Goal: Task Accomplishment & Management: Manage account settings

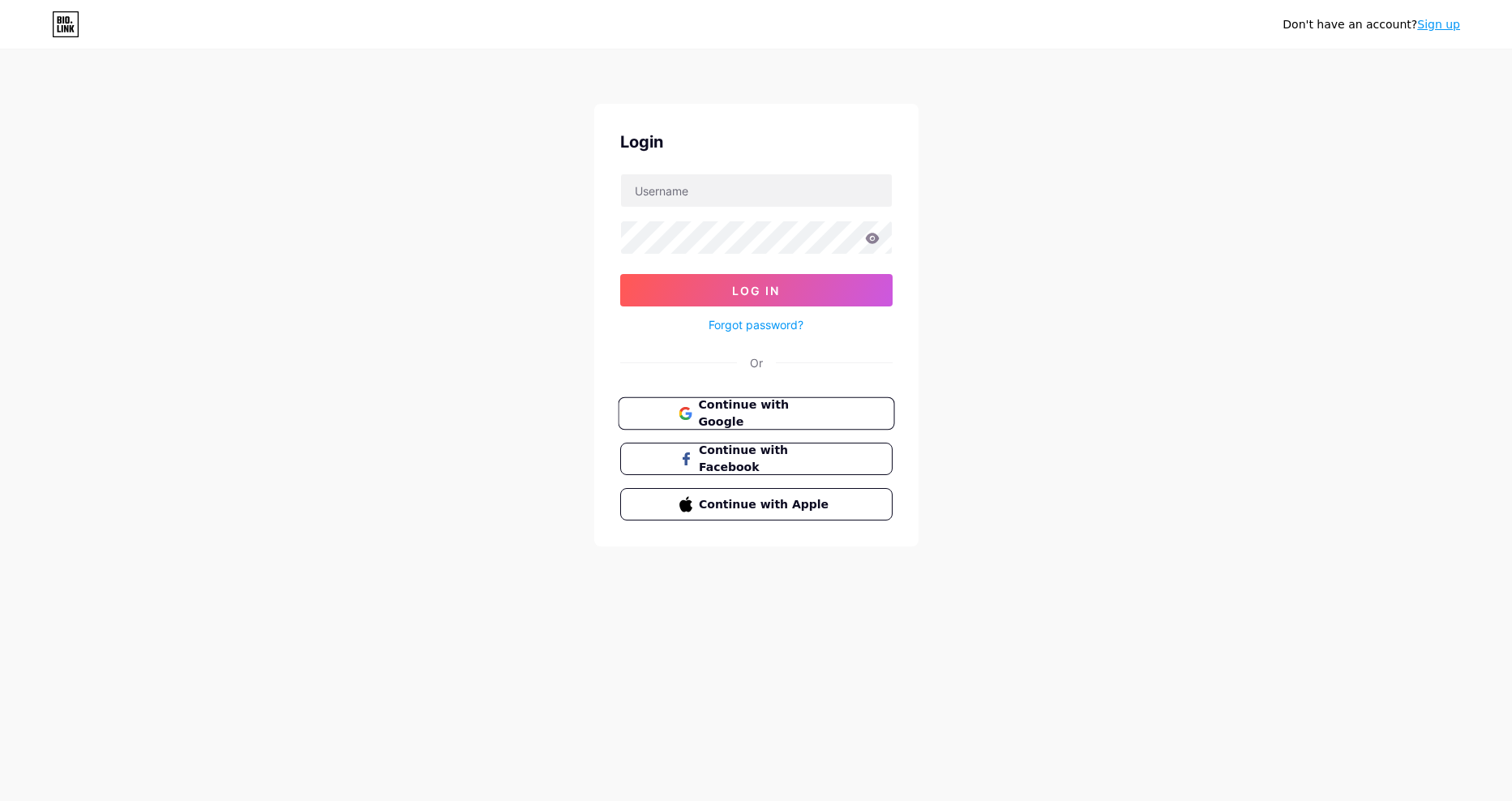
click at [756, 415] on span "Continue with Google" at bounding box center [765, 414] width 135 height 35
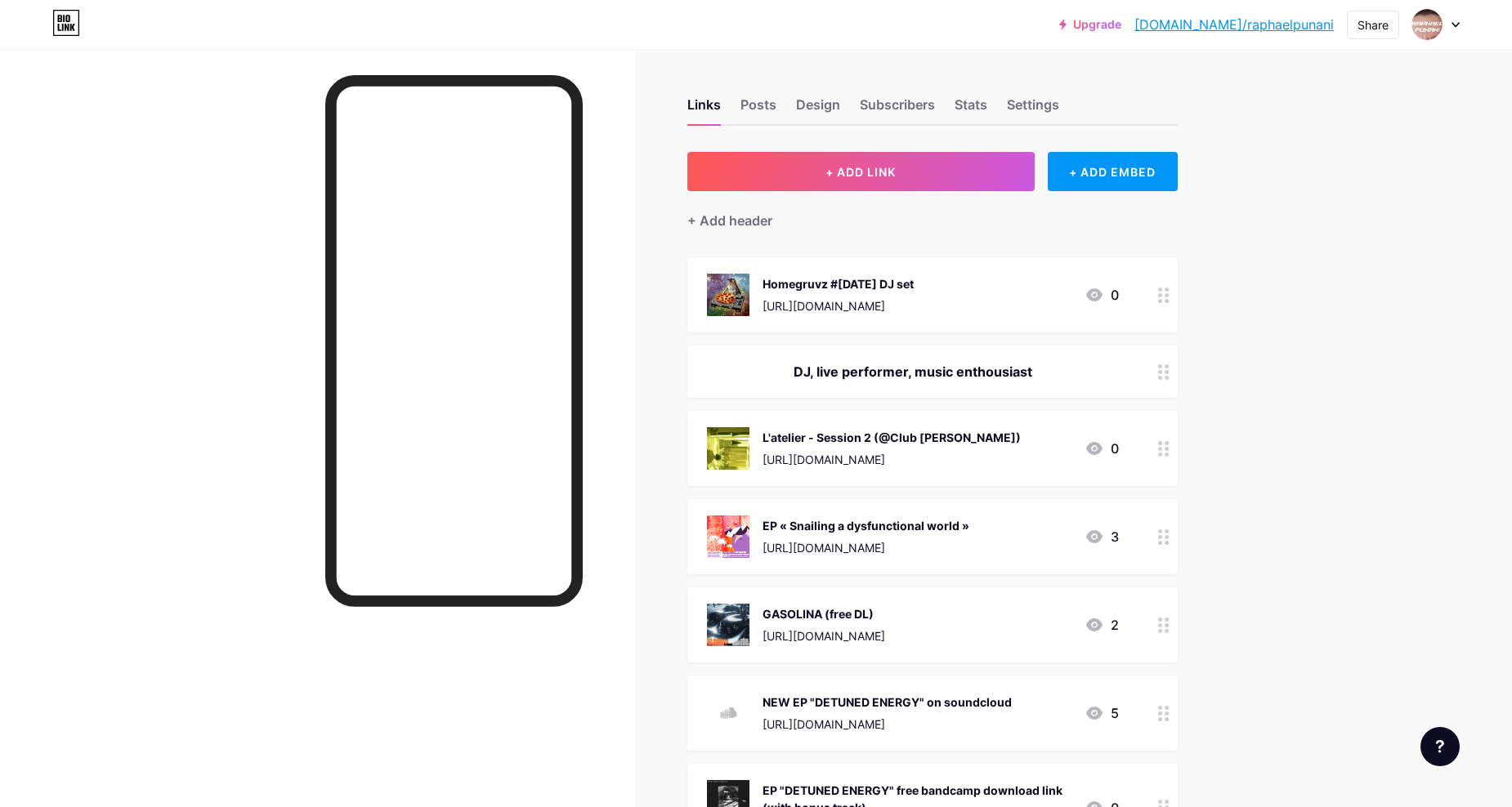
click at [1048, 455] on div "L'atelier - Session 2 (@Club [PERSON_NAME]) [URL][DOMAIN_NAME] 0" at bounding box center [913, 448] width 412 height 43
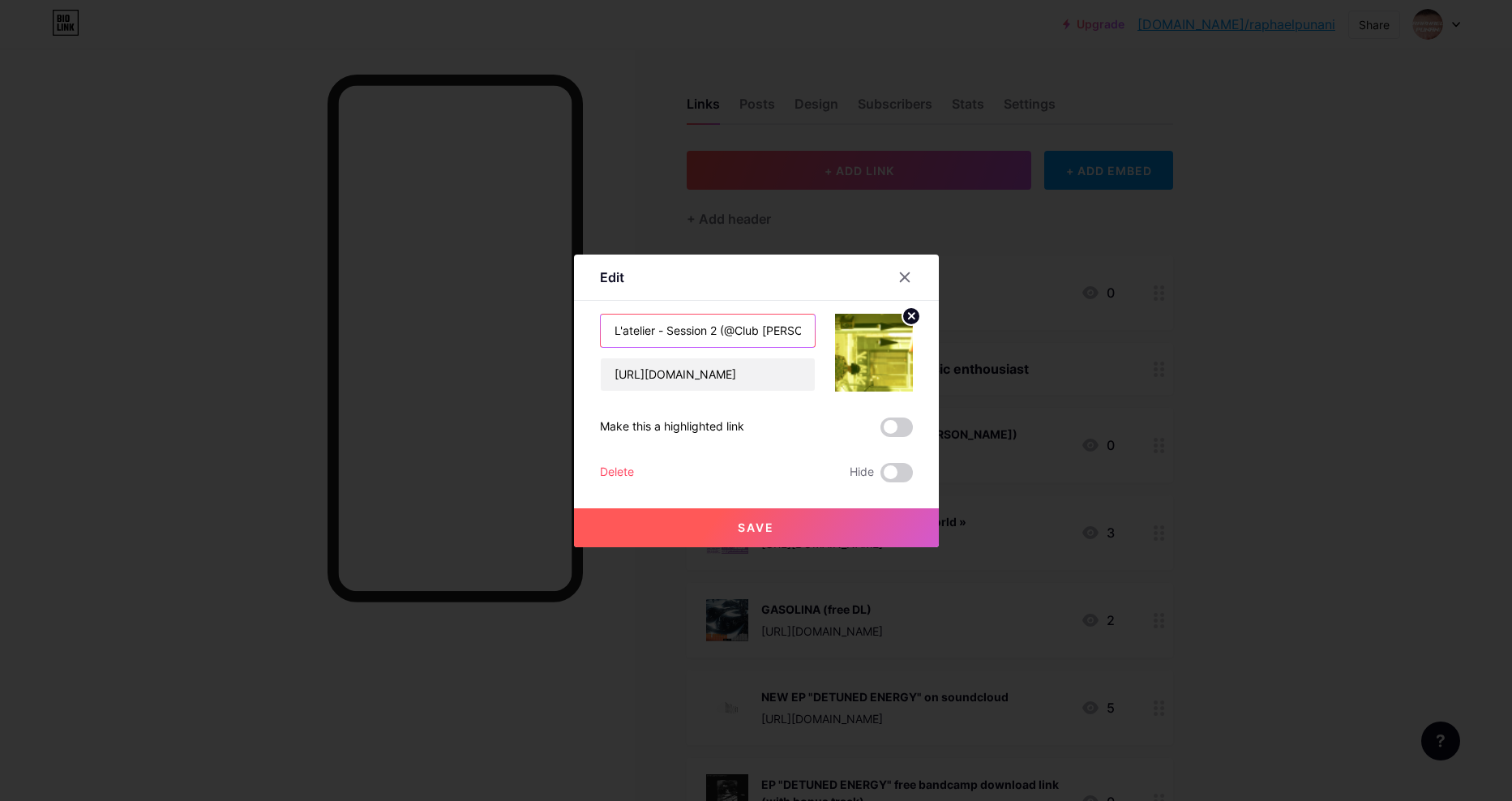
click at [612, 332] on input "L'atelier - Session 2 (@Club [PERSON_NAME])" at bounding box center [707, 330] width 214 height 32
type input "[Side project] L'atelier - Session 2 (@Club [PERSON_NAME])"
click at [762, 518] on button "Save" at bounding box center [756, 528] width 365 height 39
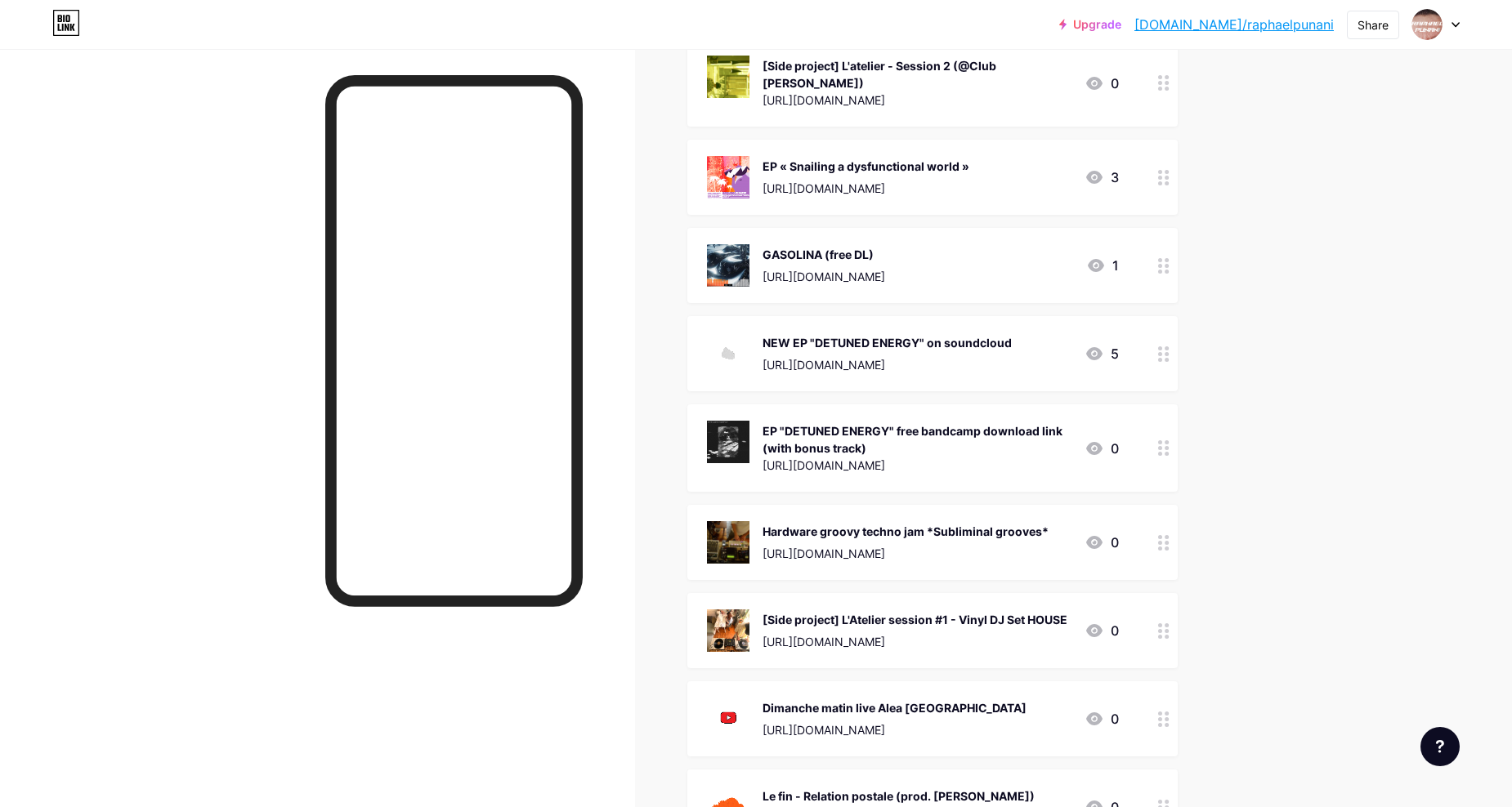
scroll to position [375, 0]
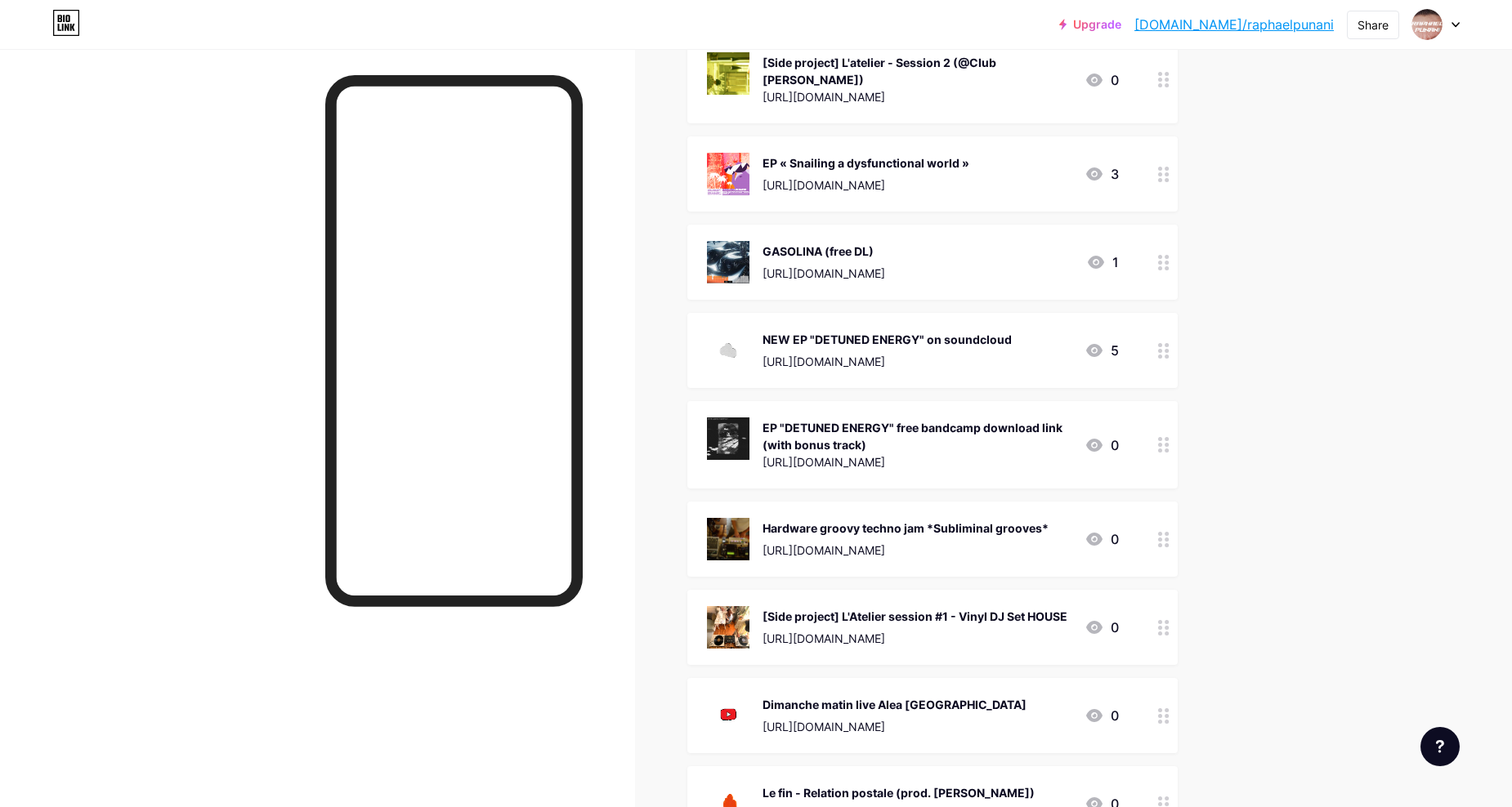
click at [1138, 599] on div "[Side project] L'Atelier session #1 - Vinyl DJ Set HOUSE [URL][DOMAIN_NAME] 0" at bounding box center [933, 627] width 490 height 75
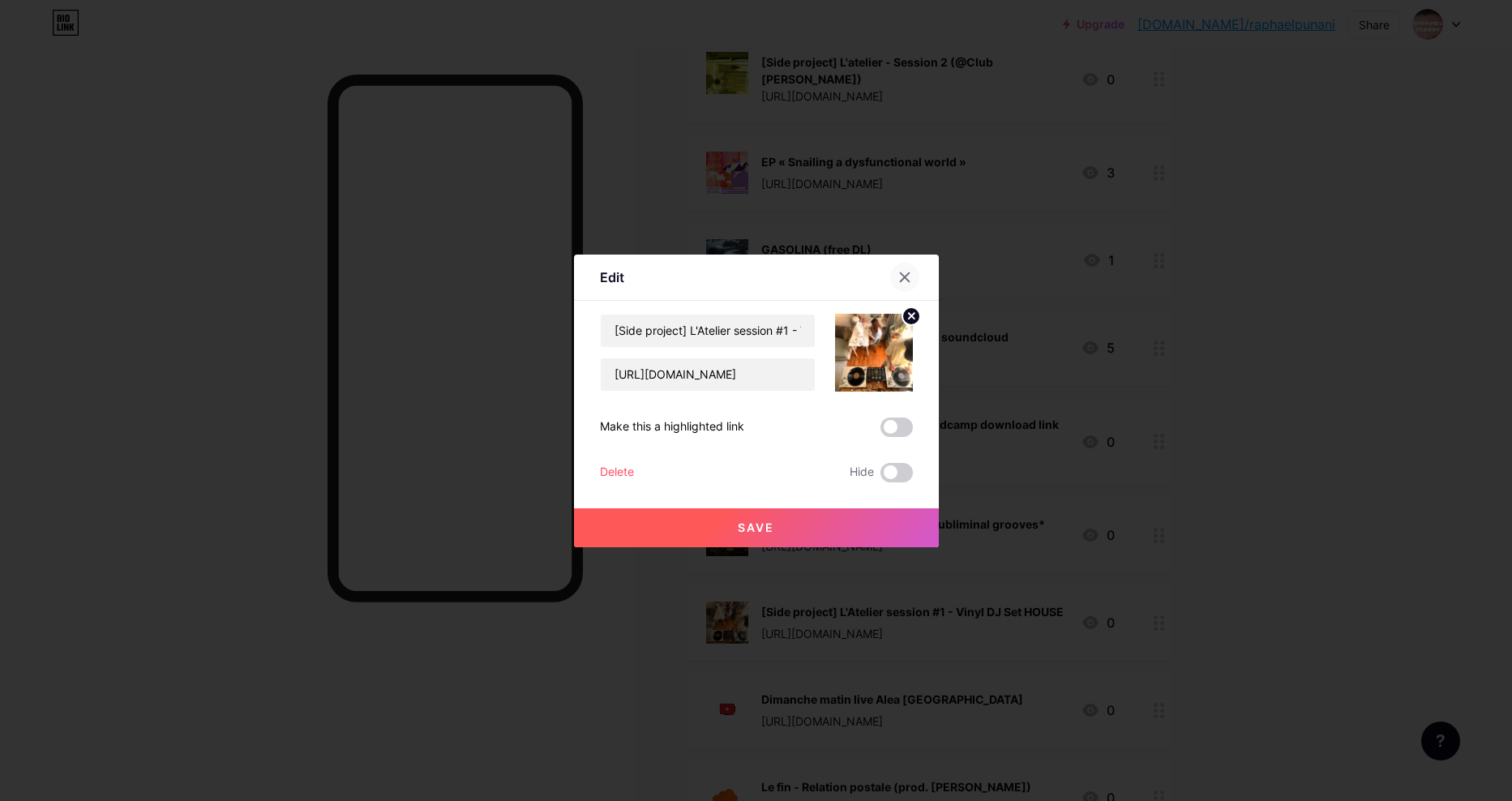
click at [909, 270] on icon at bounding box center [905, 277] width 13 height 13
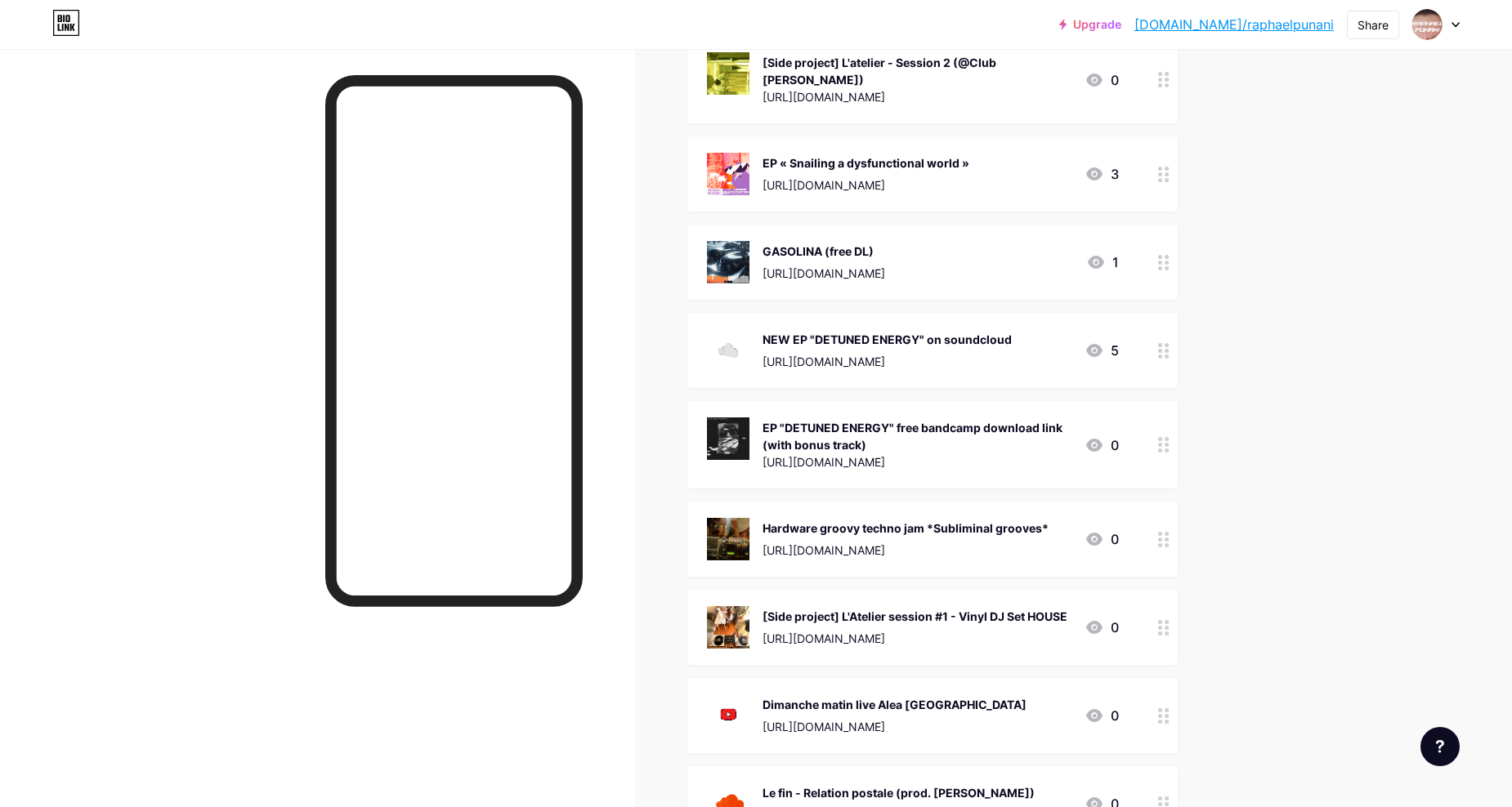
click at [1044, 590] on div "[Side project] L'Atelier session #1 - Vinyl DJ Set HOUSE [URL][DOMAIN_NAME] 0" at bounding box center [933, 627] width 490 height 75
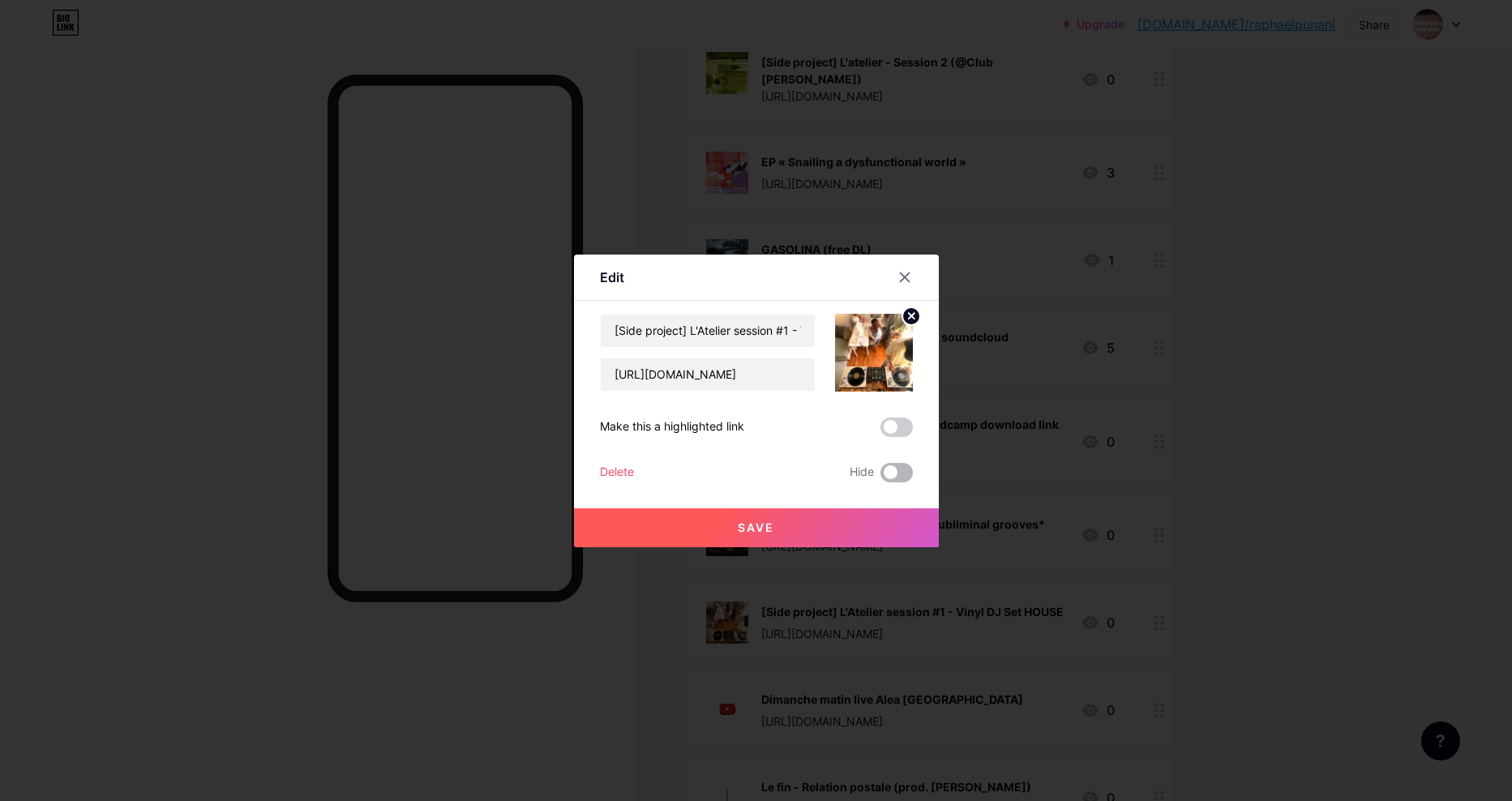
click at [888, 472] on span at bounding box center [897, 472] width 32 height 19
click at [881, 476] on input "checkbox" at bounding box center [881, 476] width 0 height 0
click at [831, 519] on button "Save" at bounding box center [756, 528] width 365 height 39
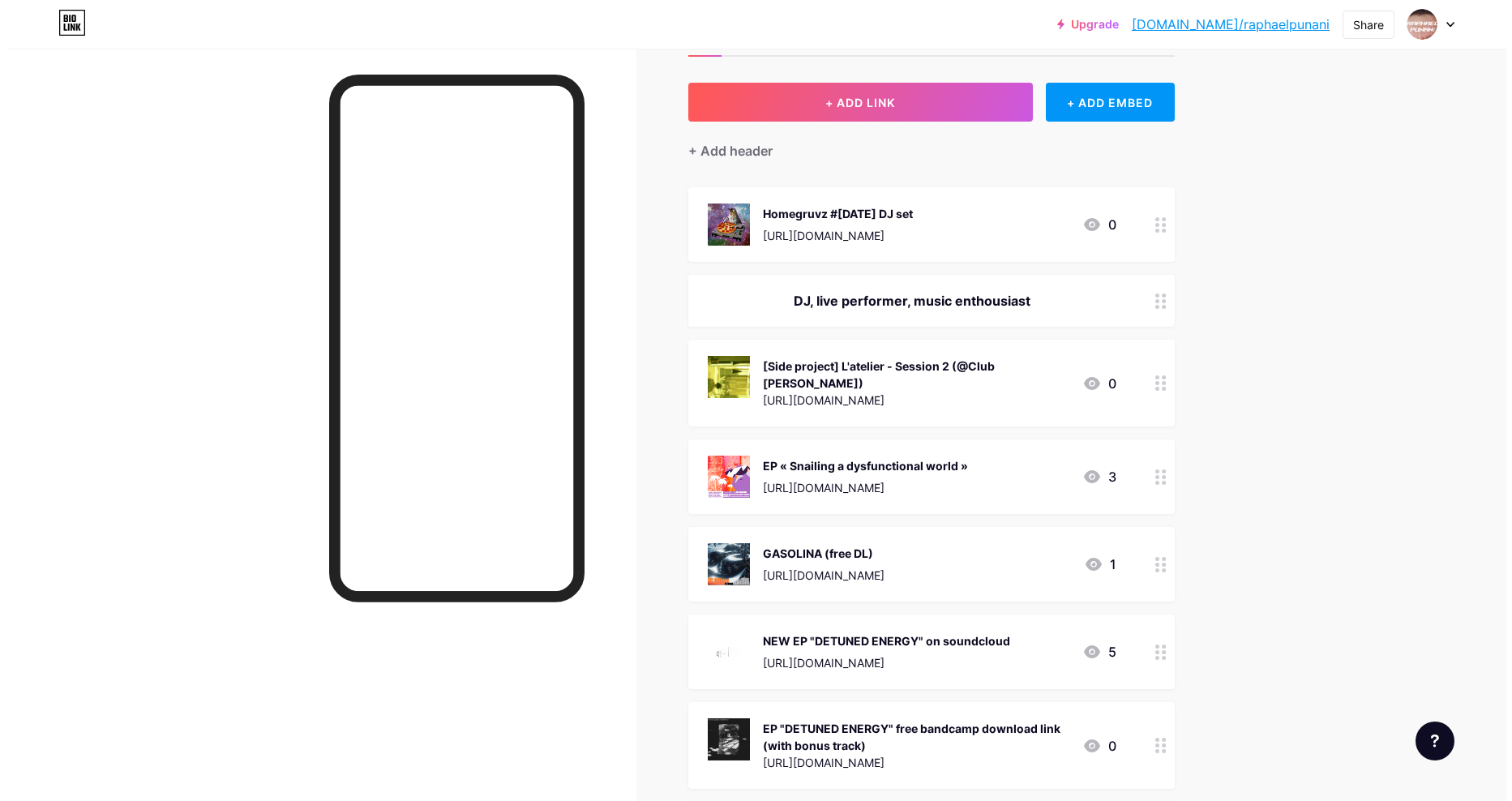
scroll to position [67, 0]
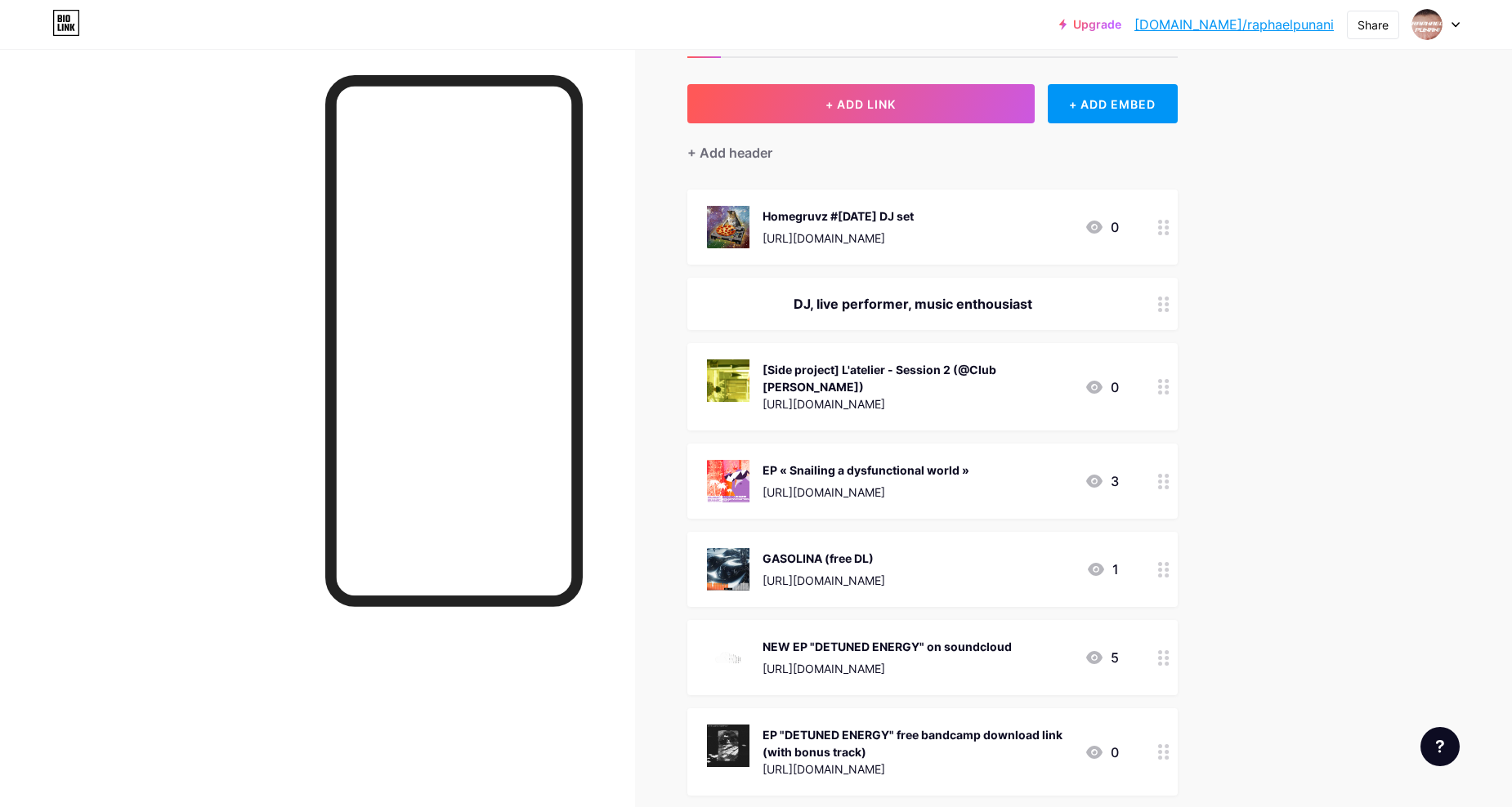
click at [832, 208] on div "Homegruvz #[DATE] DJ set" at bounding box center [838, 216] width 151 height 18
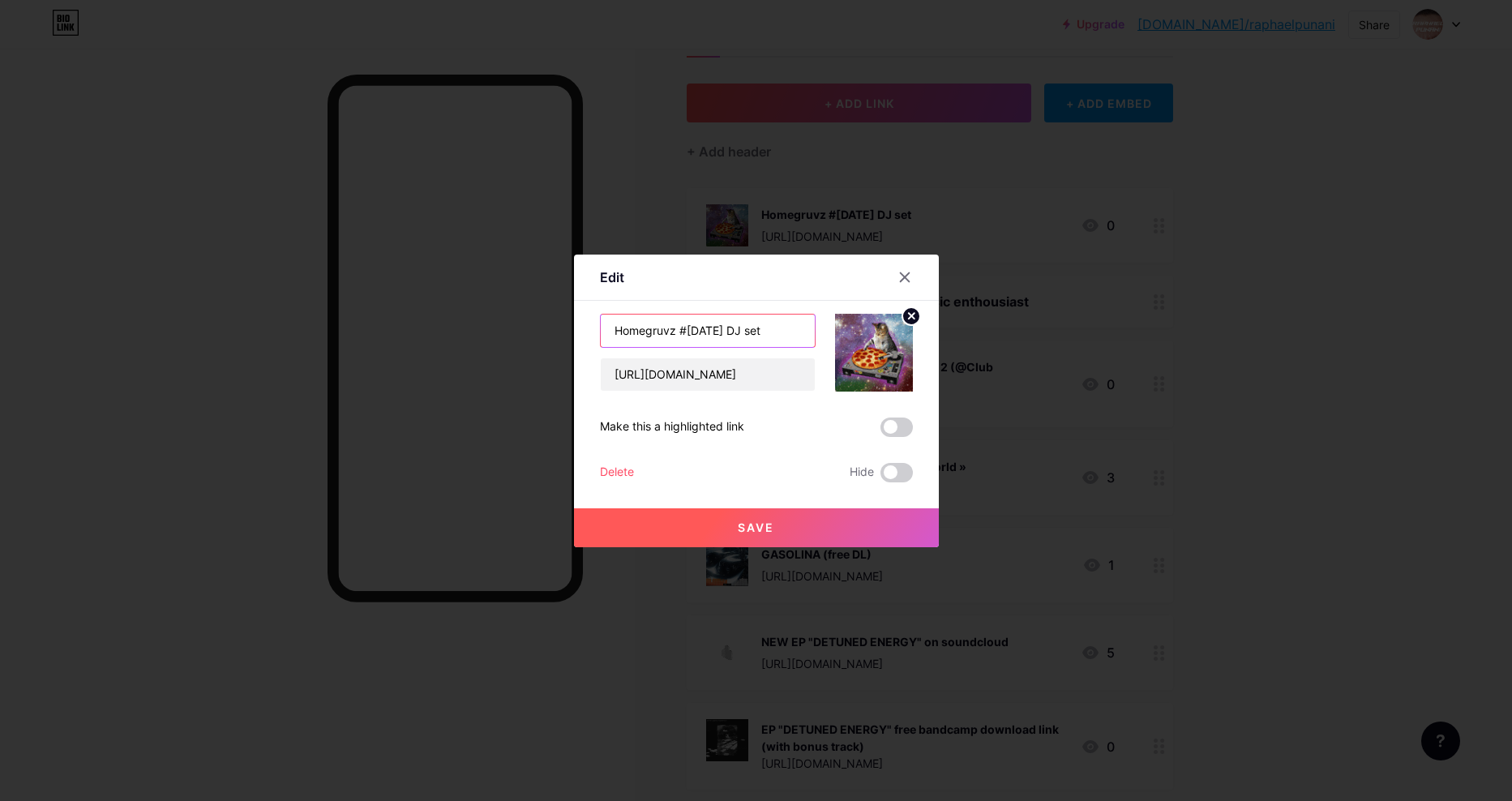
click at [692, 328] on input "Homegruvz #[DATE] DJ set" at bounding box center [707, 330] width 214 height 32
click at [730, 330] on input "Homegruvz #[DATE] DJ set" at bounding box center [707, 330] width 214 height 32
drag, startPoint x: 765, startPoint y: 332, endPoint x: 731, endPoint y: 327, distance: 34.4
click at [731, 327] on input "Homegruvz #5 - Septemberyoutub 2025 DJ set" at bounding box center [707, 330] width 214 height 32
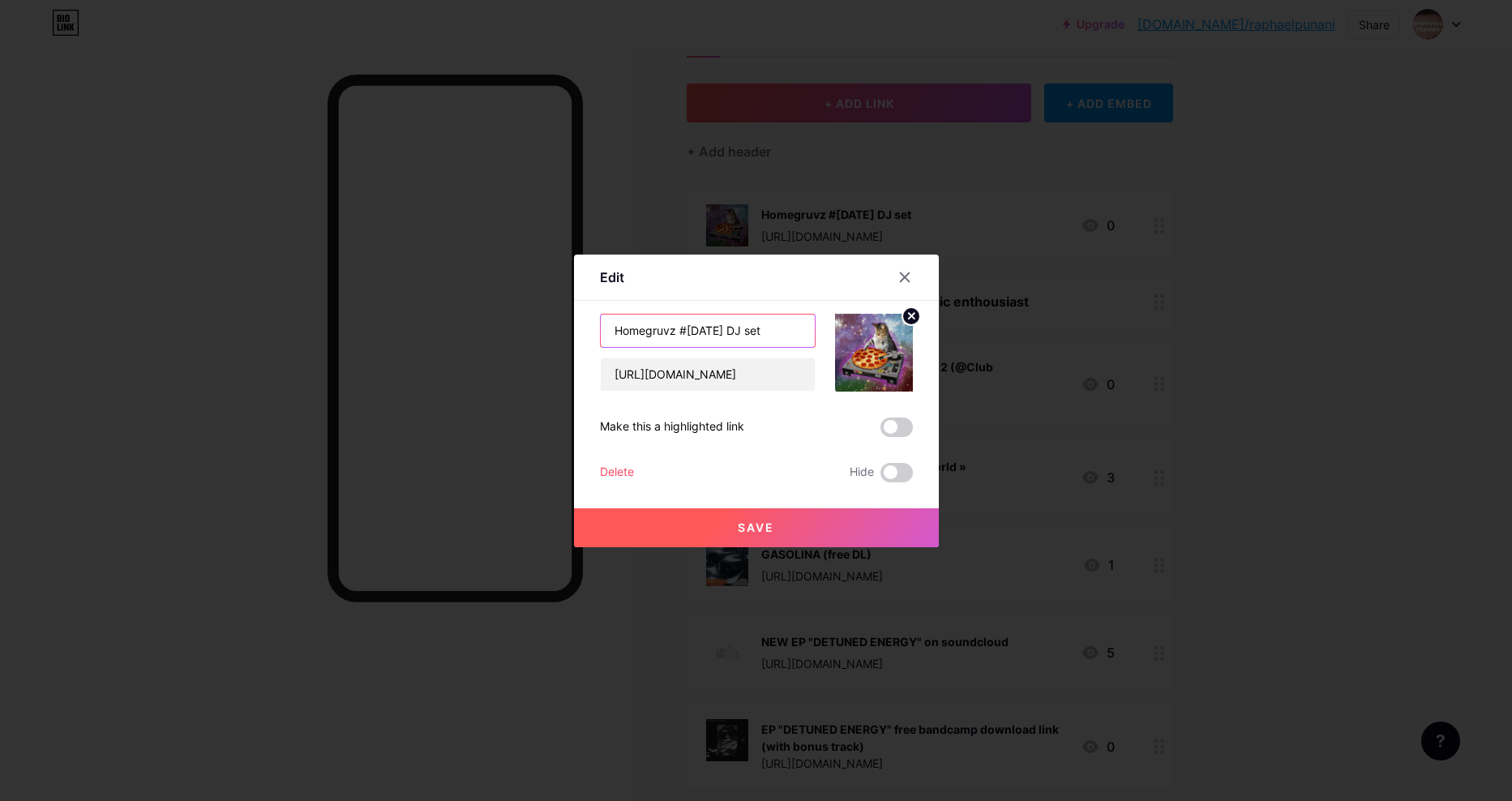
scroll to position [0, 31]
type input "Homegruvz #[DATE] DJ set"
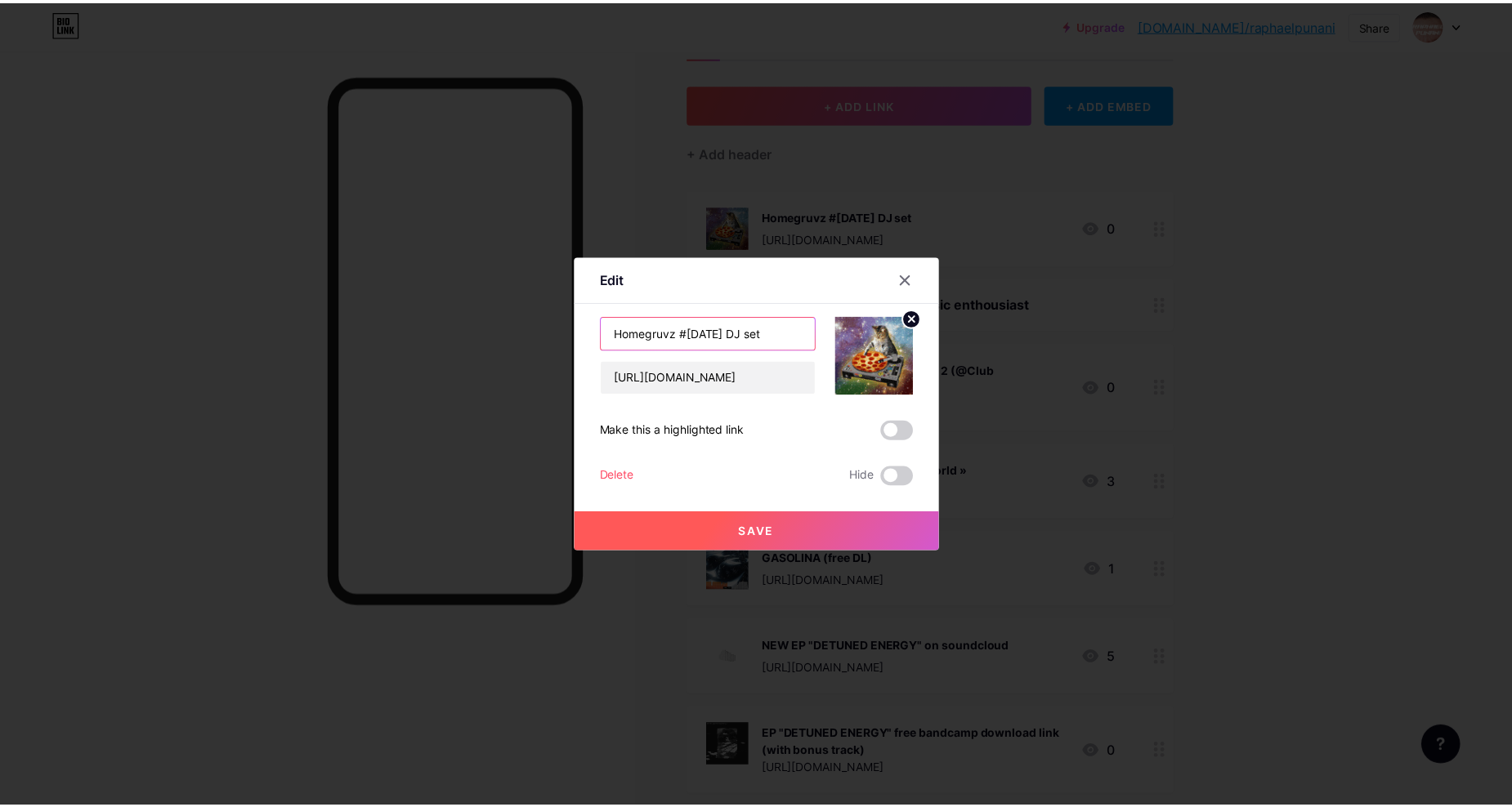
scroll to position [0, 0]
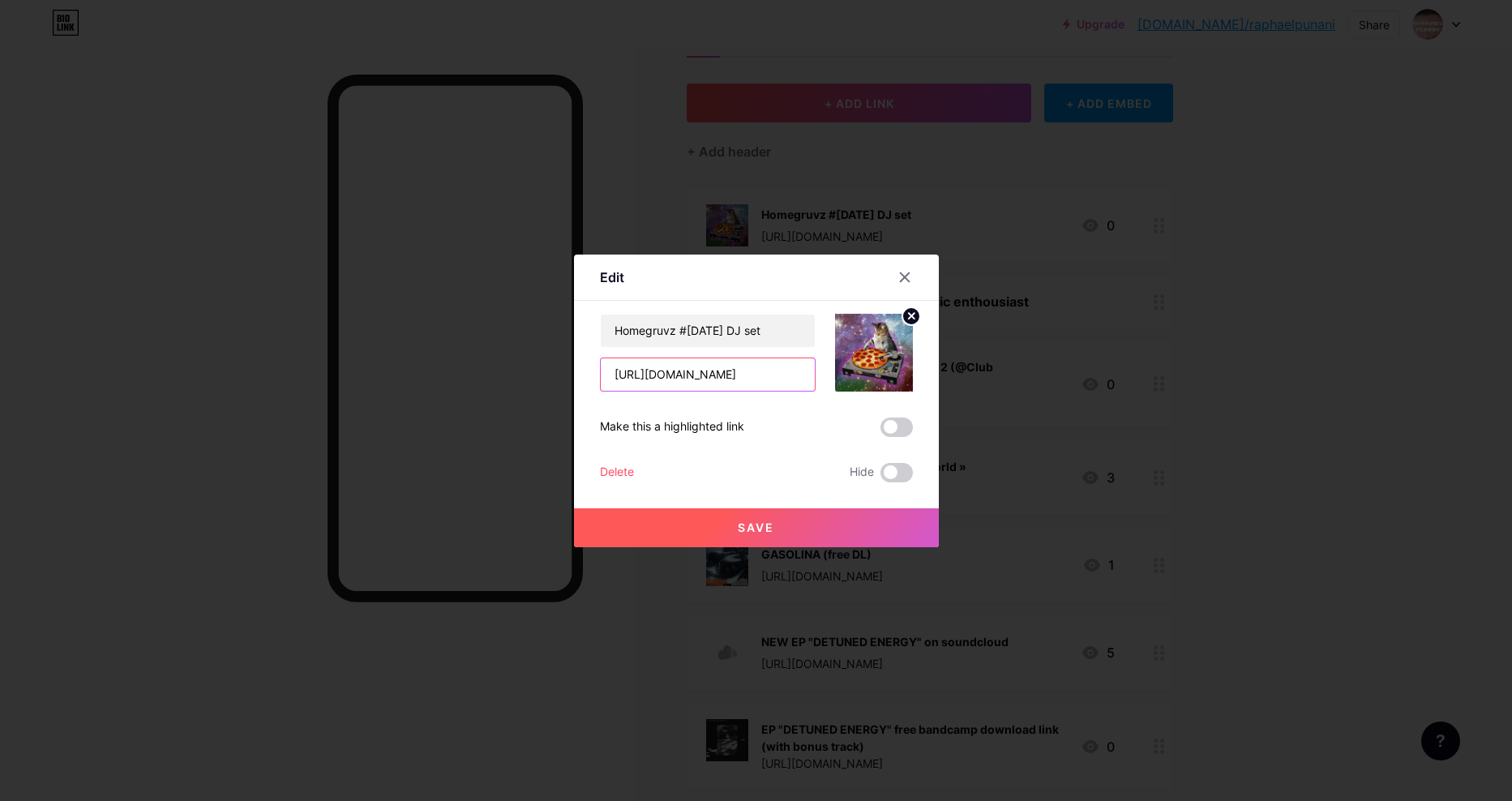
click at [721, 375] on input "[URL][DOMAIN_NAME]" at bounding box center [707, 374] width 214 height 32
click at [721, 376] on input "[URL][DOMAIN_NAME]" at bounding box center [707, 374] width 214 height 32
paste input "[DOMAIN_NAME][URL]"
type input "[URL][DOMAIN_NAME]"
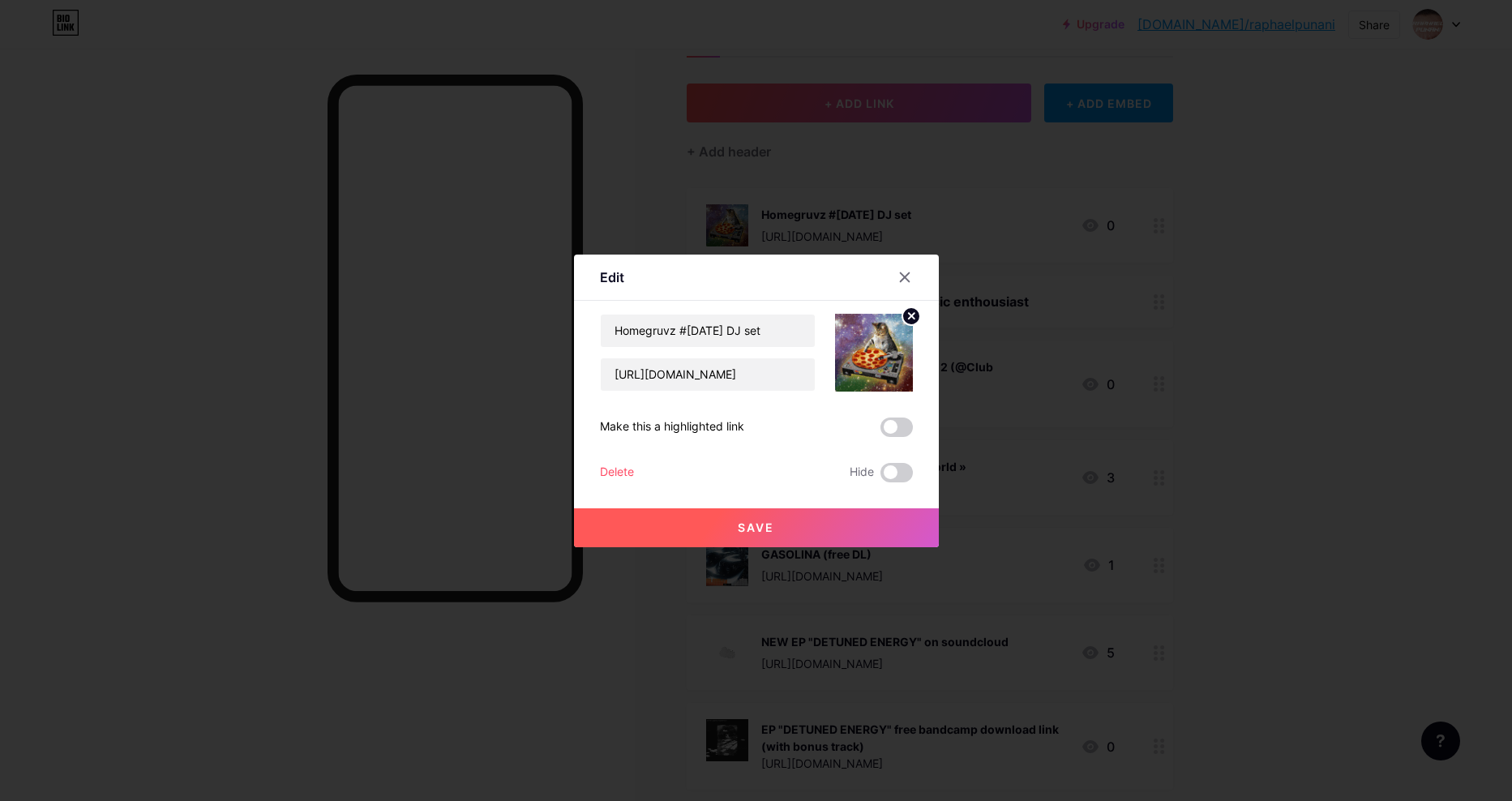
click at [745, 532] on span "Save" at bounding box center [756, 527] width 37 height 14
